Goal: Task Accomplishment & Management: Manage account settings

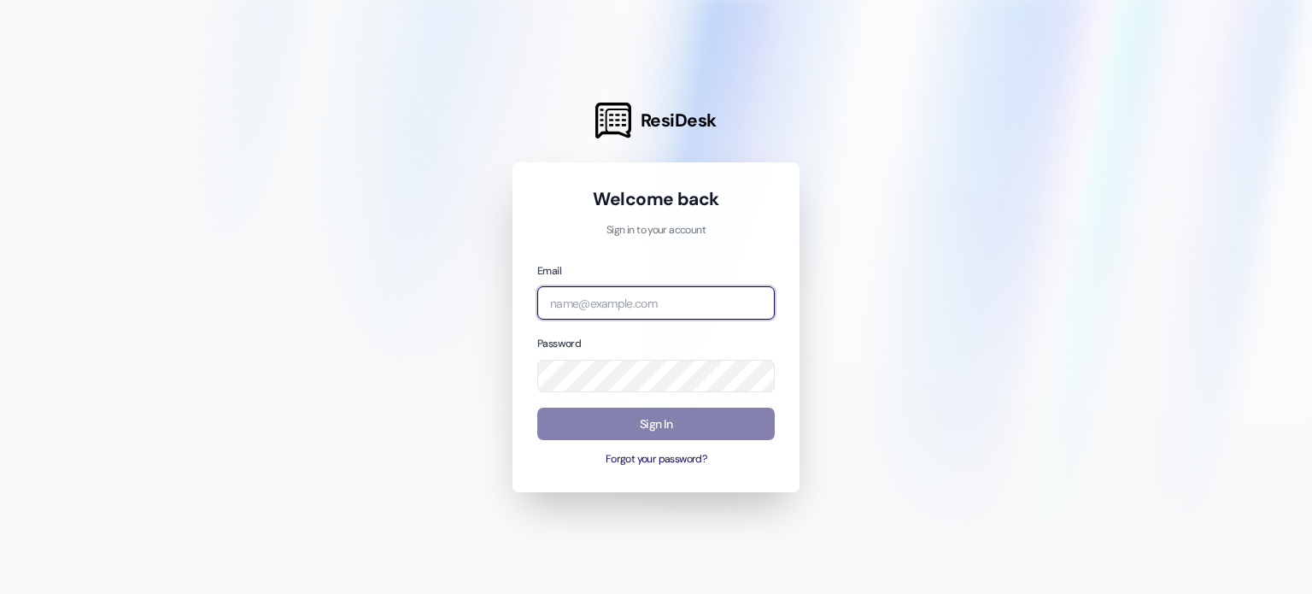
click at [652, 304] on input "email" at bounding box center [655, 302] width 237 height 33
type input "[EMAIL_ADDRESS][MEDICAL_DATA][DOMAIN_NAME]"
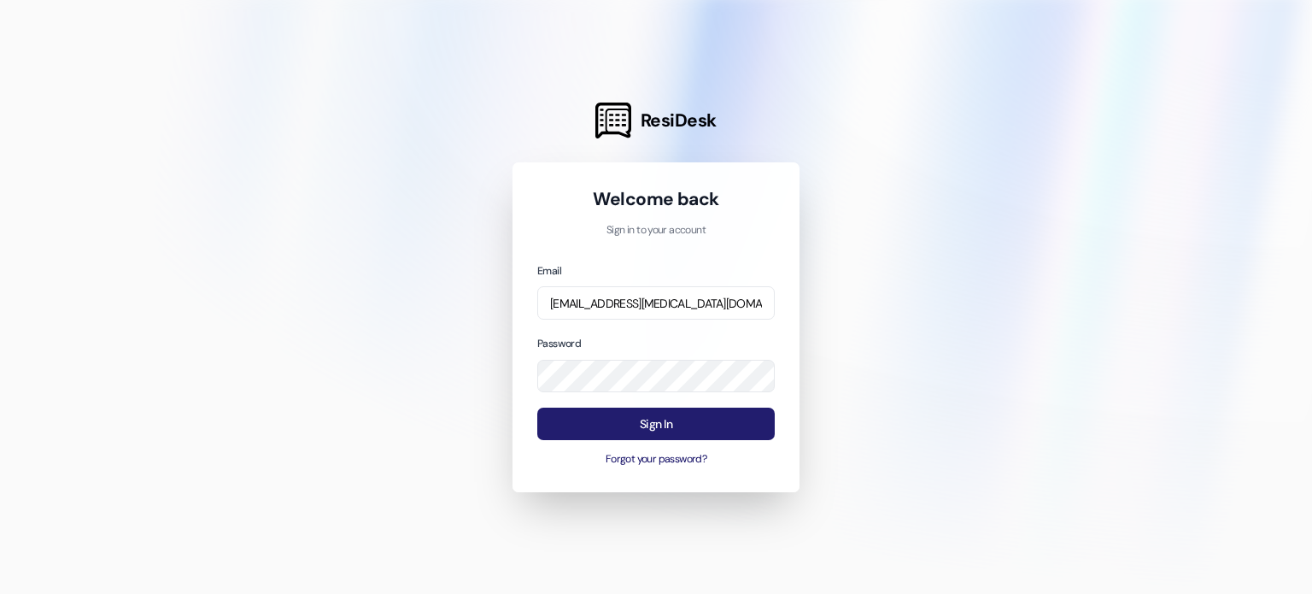
click at [646, 424] on button "Sign In" at bounding box center [655, 424] width 237 height 33
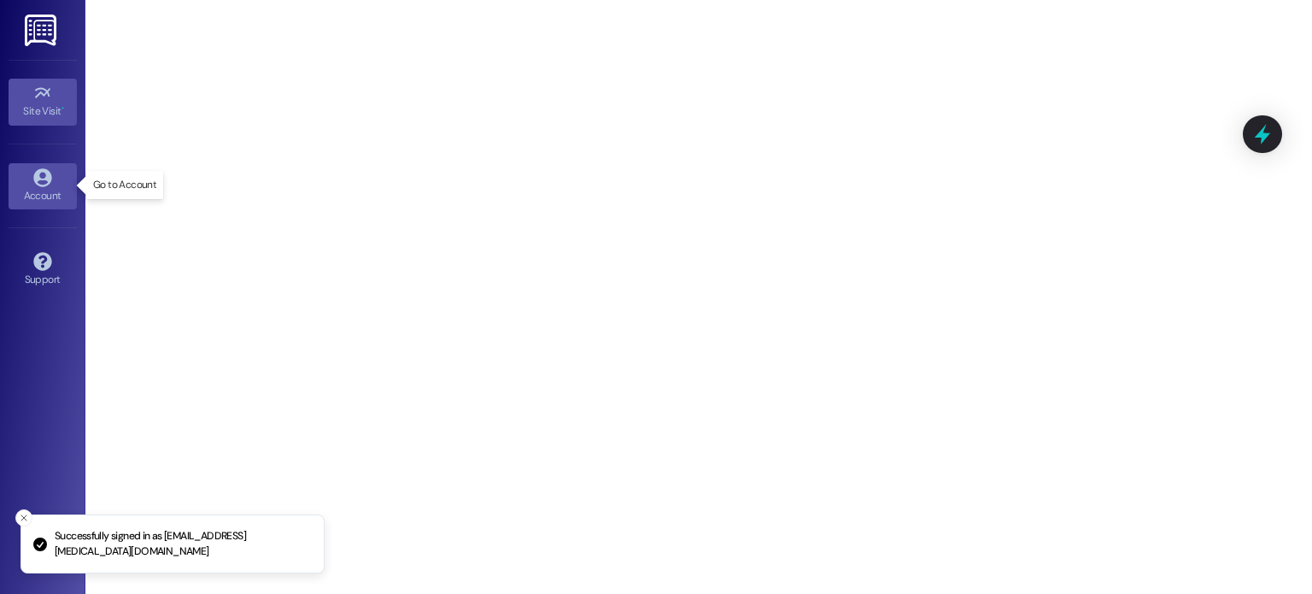
click at [39, 204] on link "Account" at bounding box center [43, 186] width 68 height 46
